Goal: Task Accomplishment & Management: Manage account settings

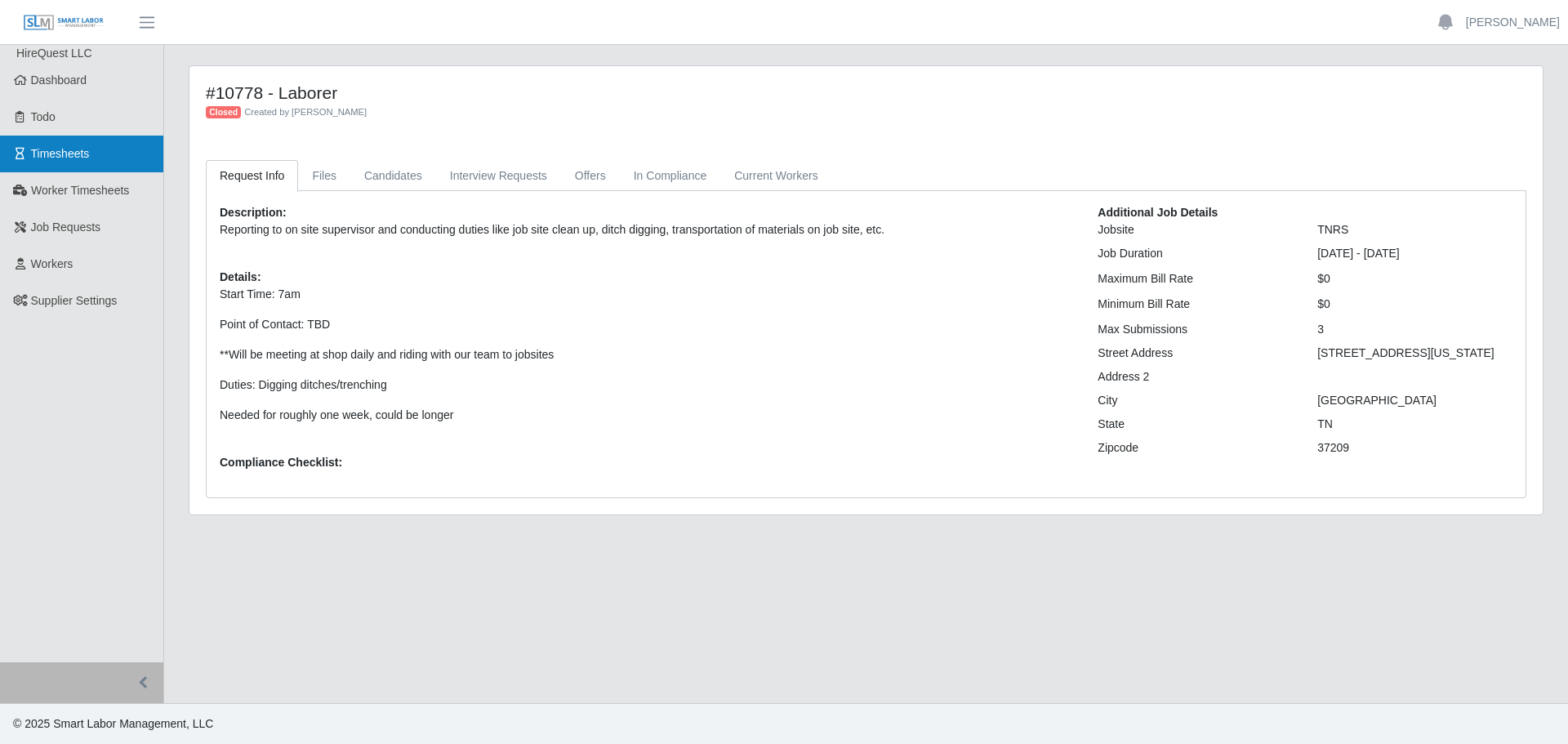
click at [75, 150] on span "Timesheets" at bounding box center [60, 154] width 59 height 13
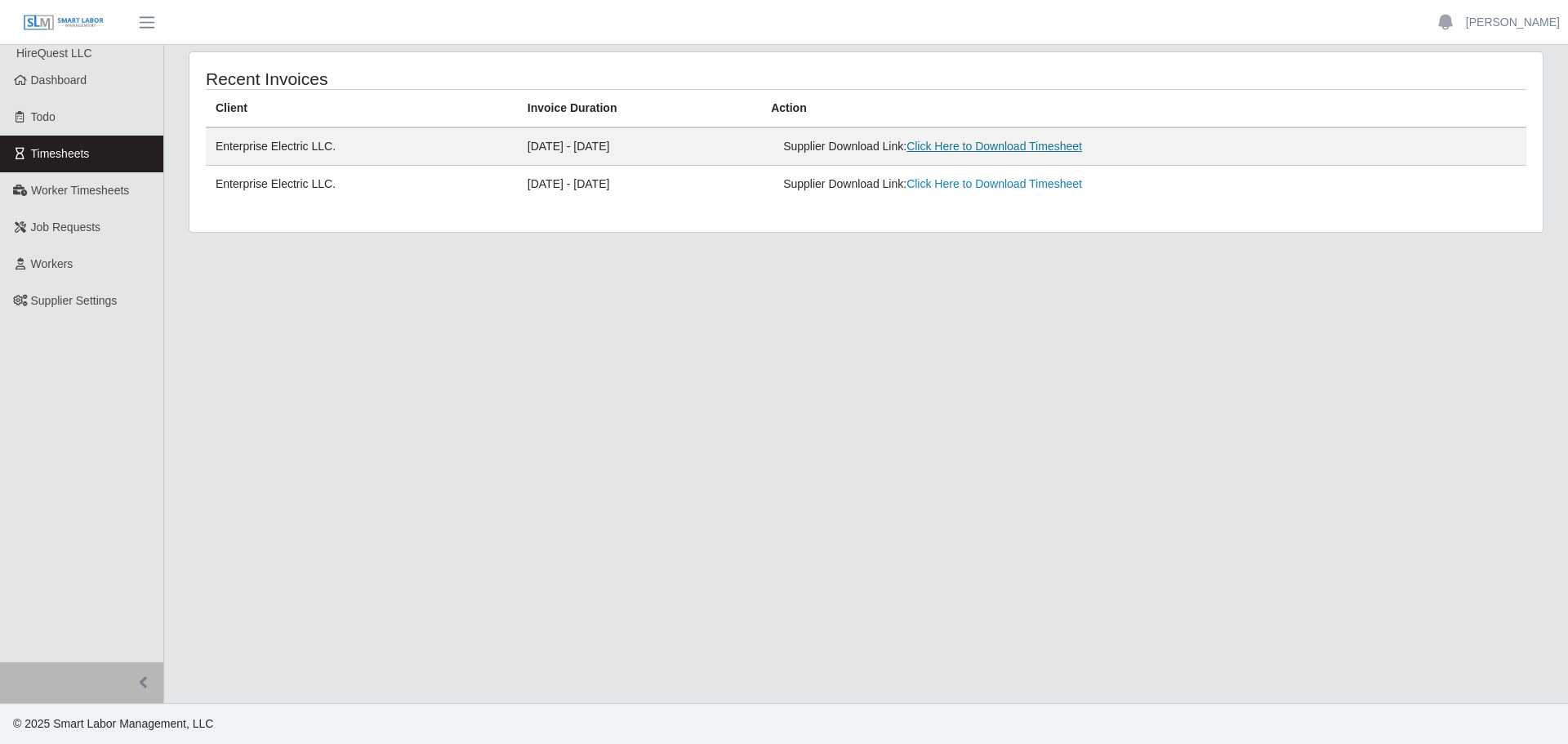
click at [1018, 148] on link "Click Here to Download Timesheet" at bounding box center [994, 146] width 176 height 13
click at [586, 345] on main "Recent Invoices Client Invoice Duration Action Enterprise Electric LLC. [DATE] …" at bounding box center [866, 373] width 1404 height 658
